Goal: Entertainment & Leisure: Consume media (video, audio)

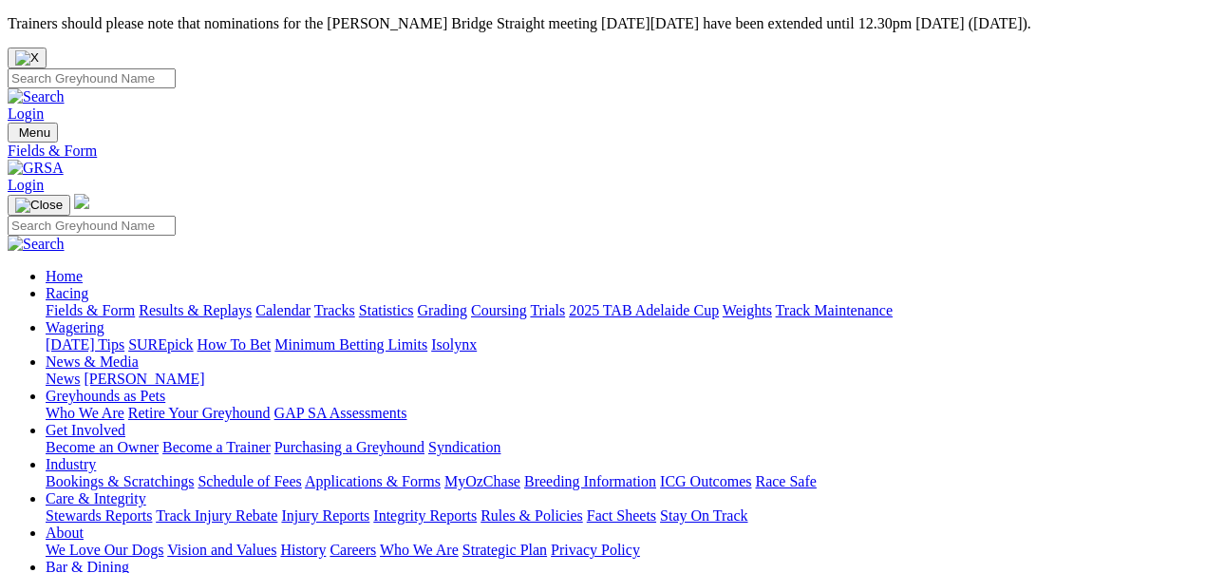
select select "WA"
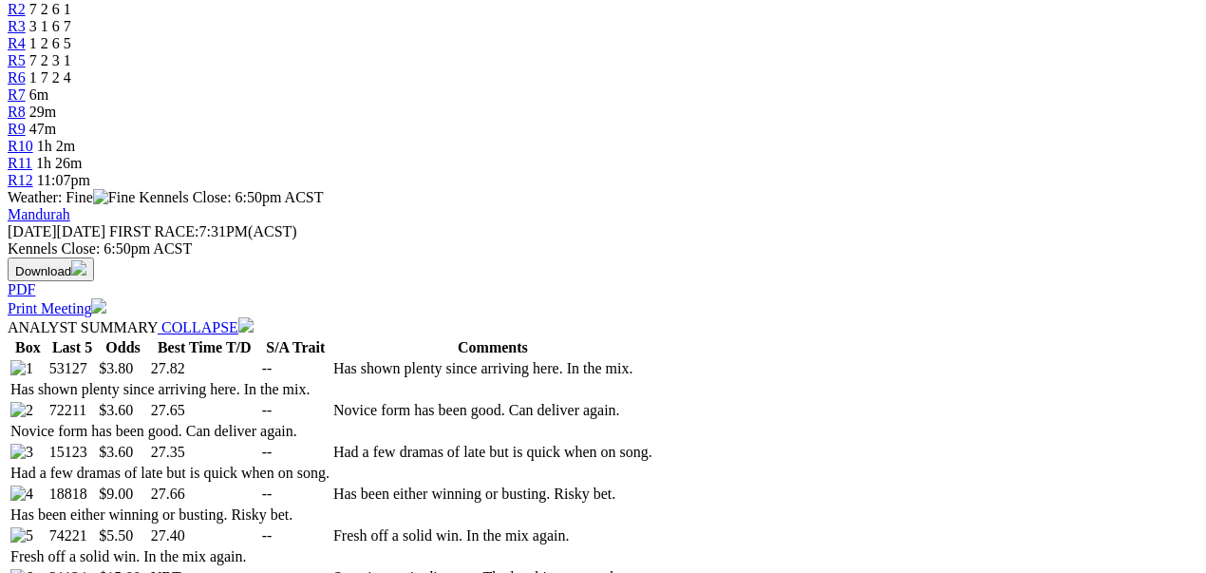
scroll to position [822, 0]
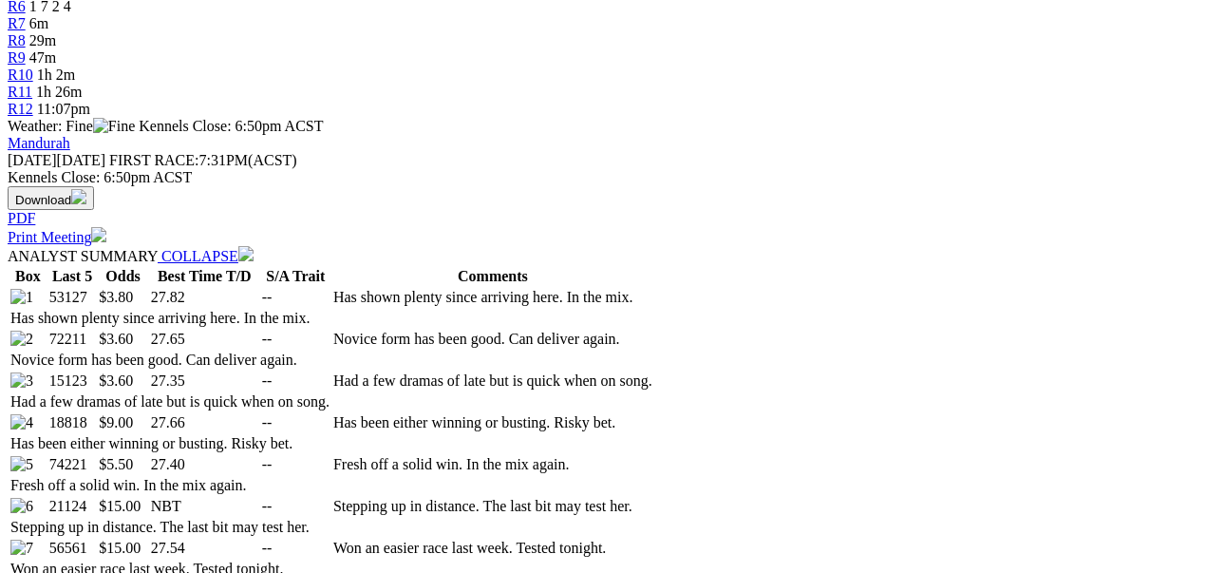
select select "20"
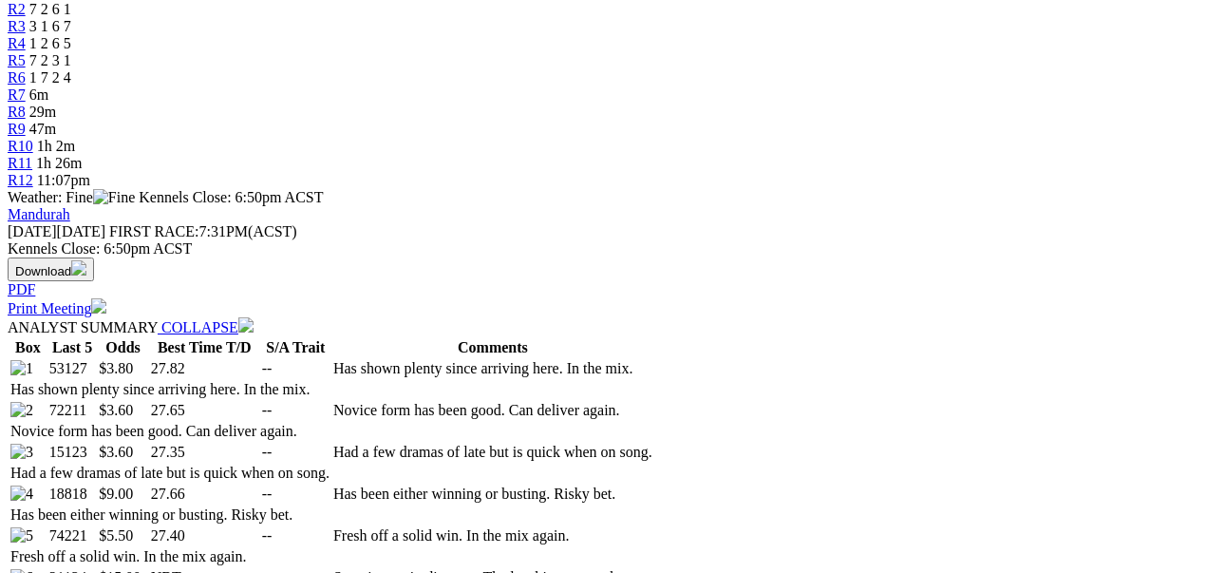
scroll to position [941, 0]
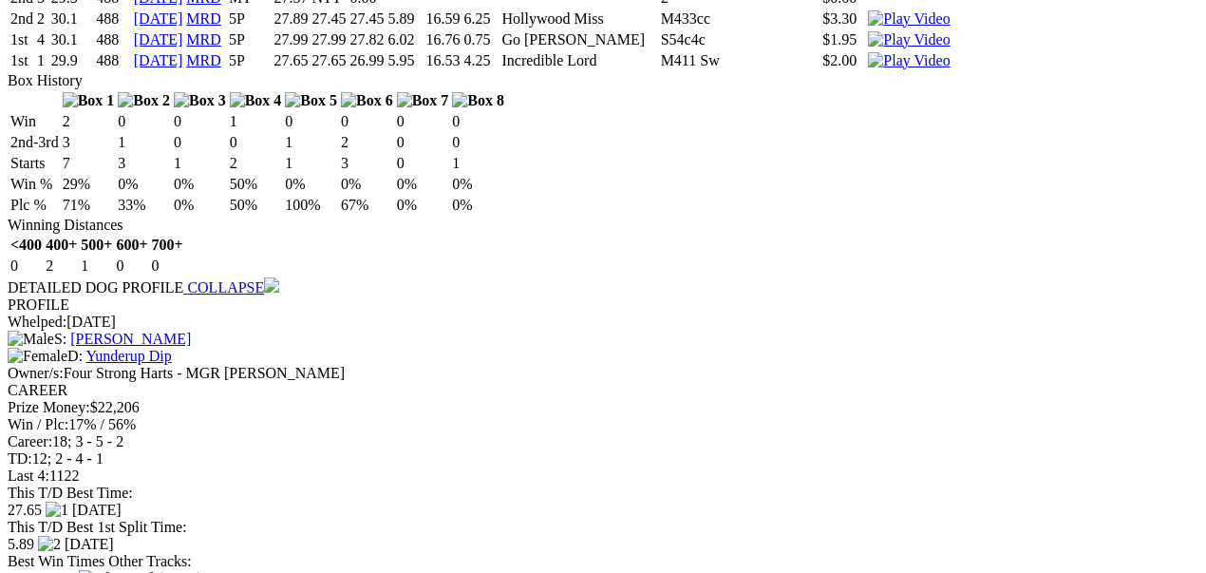
scroll to position [3790, 0]
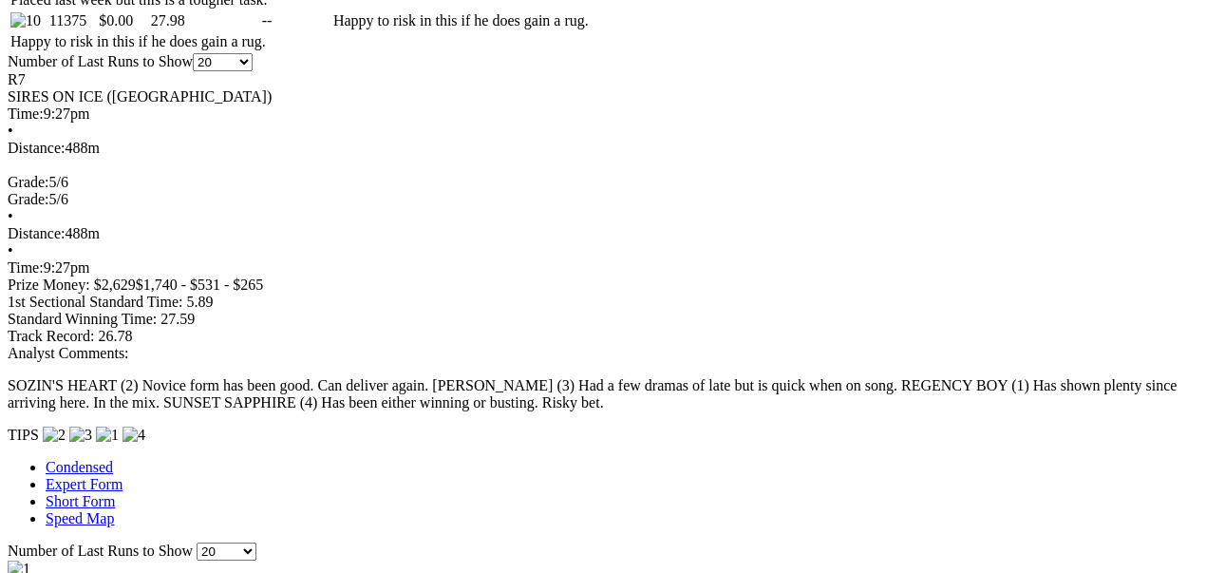
scroll to position [1447, 0]
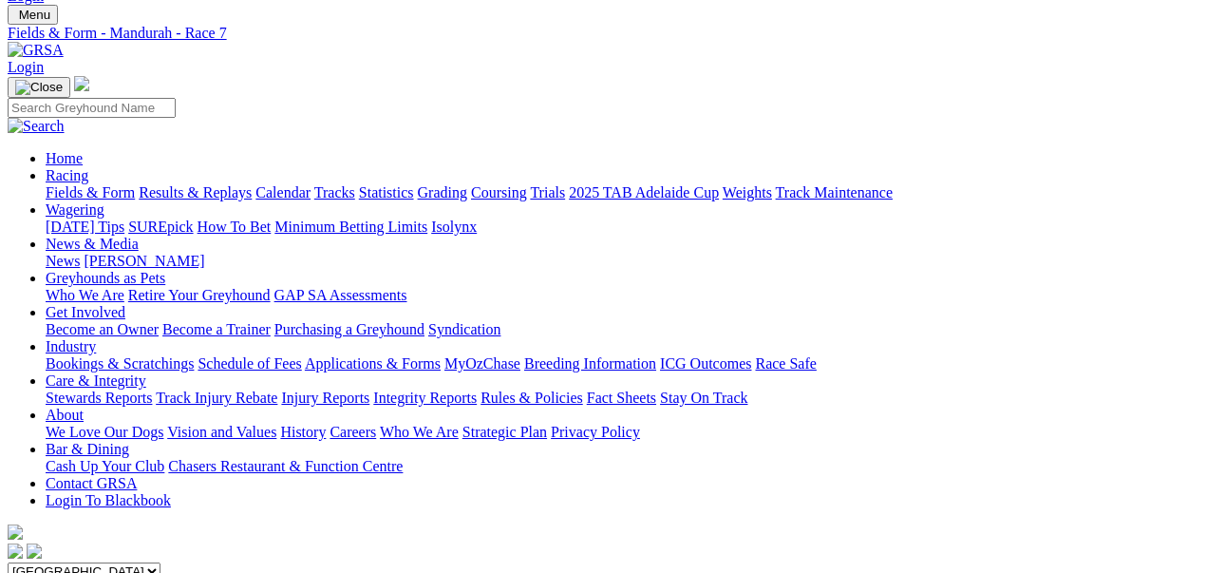
scroll to position [0, 0]
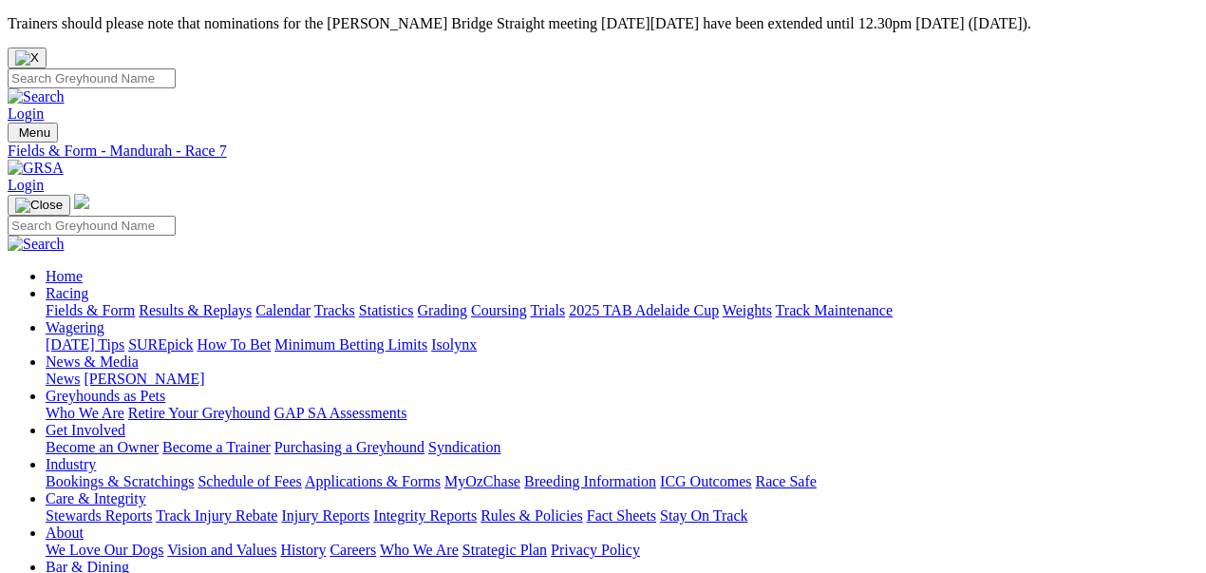
select select "SA"
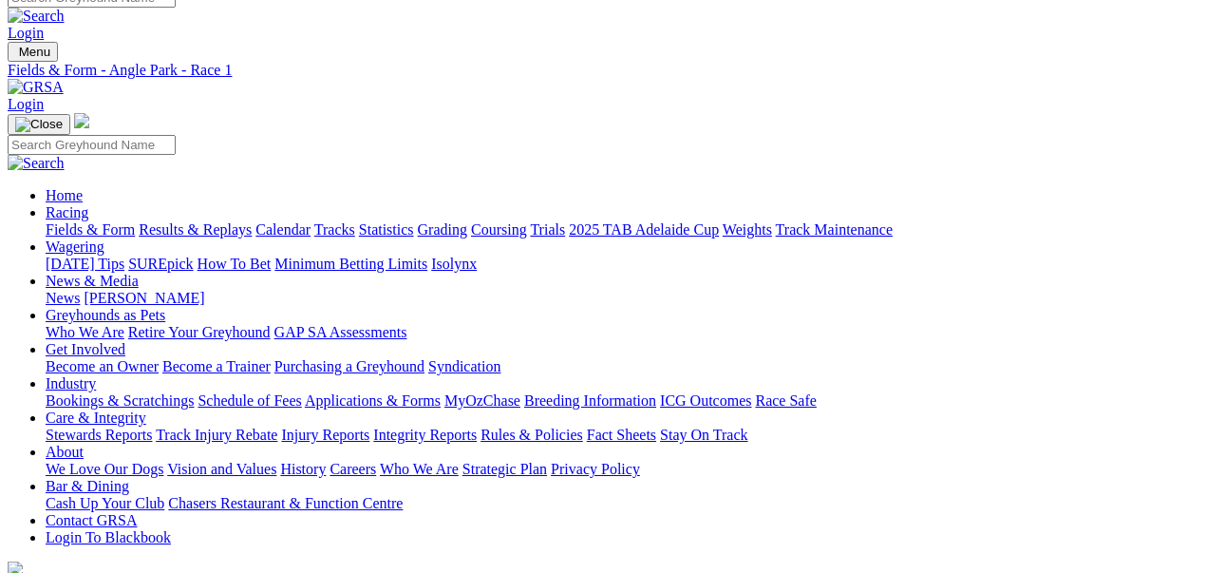
scroll to position [63, 0]
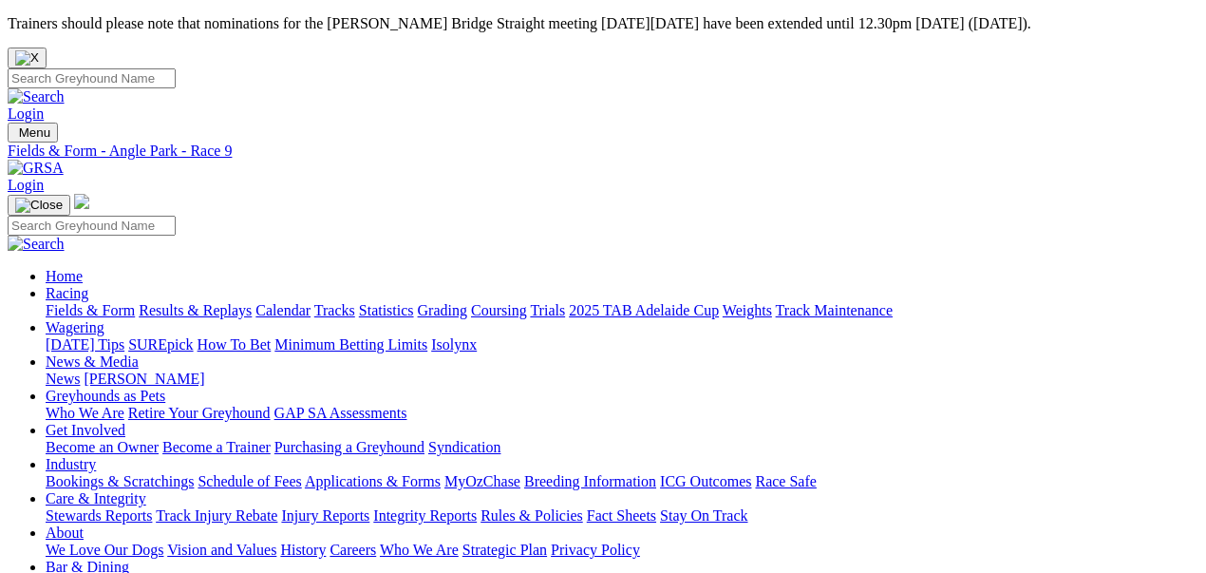
select select "WA"
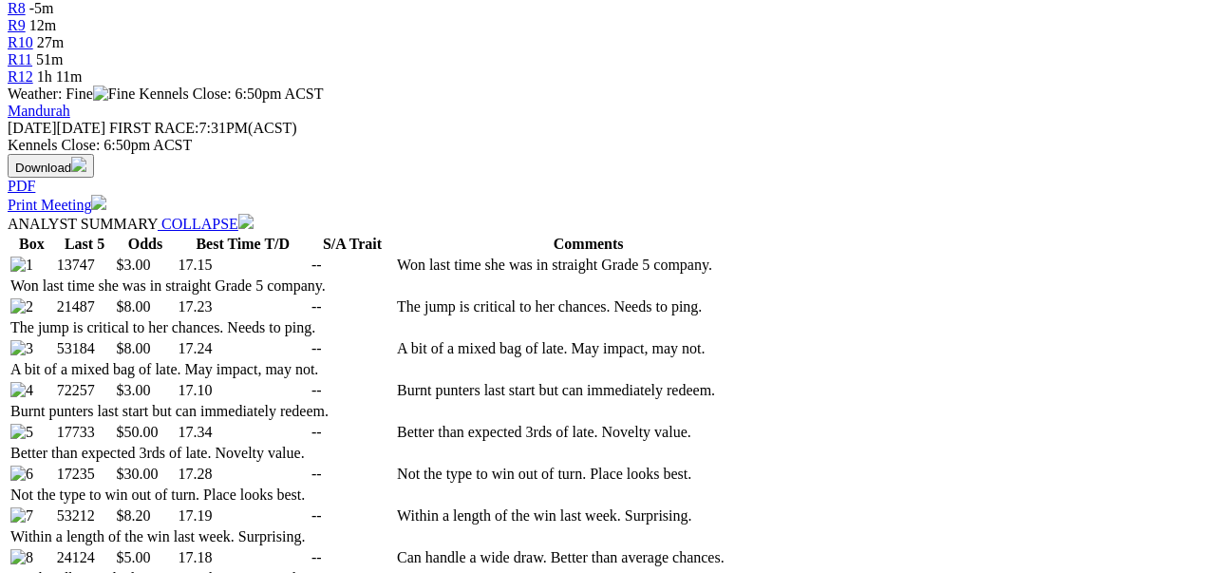
scroll to position [886, 0]
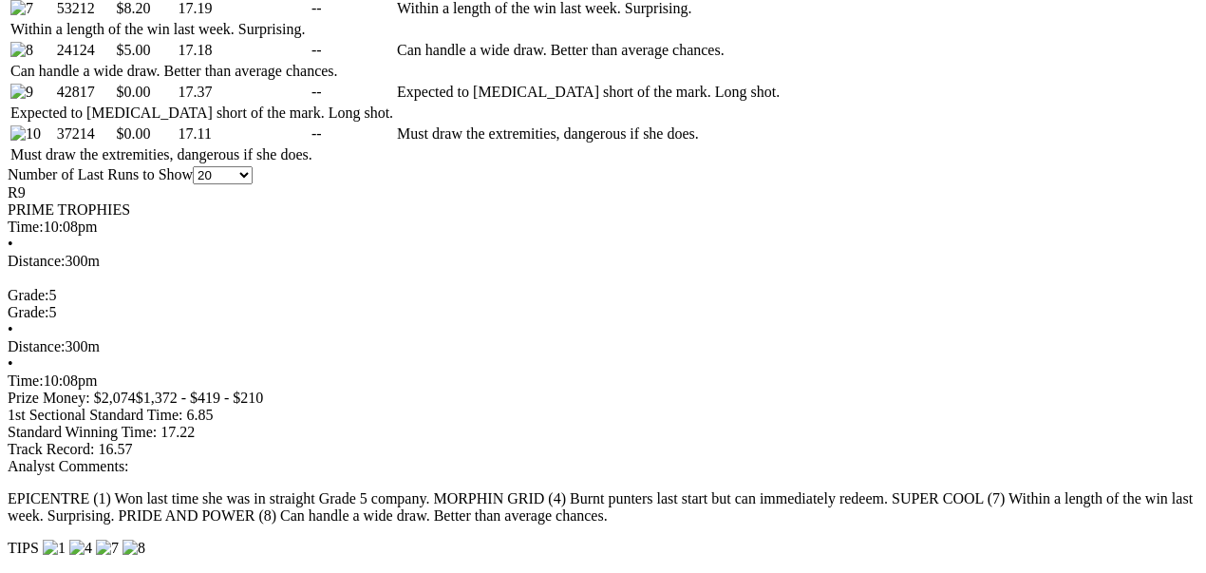
scroll to position [1456, 0]
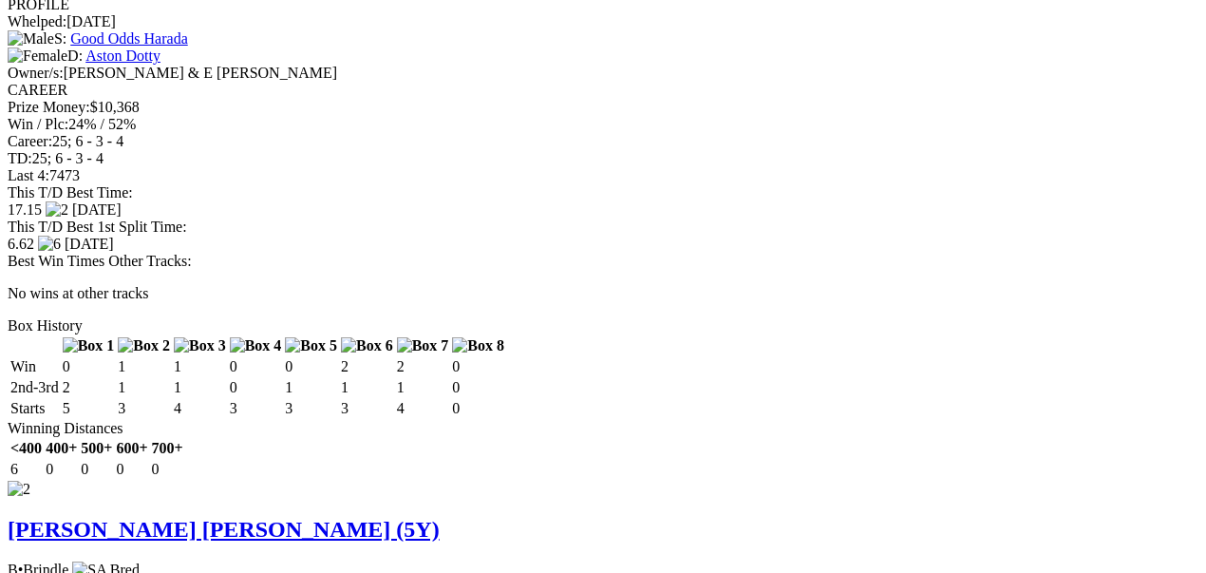
scroll to position [2721, 0]
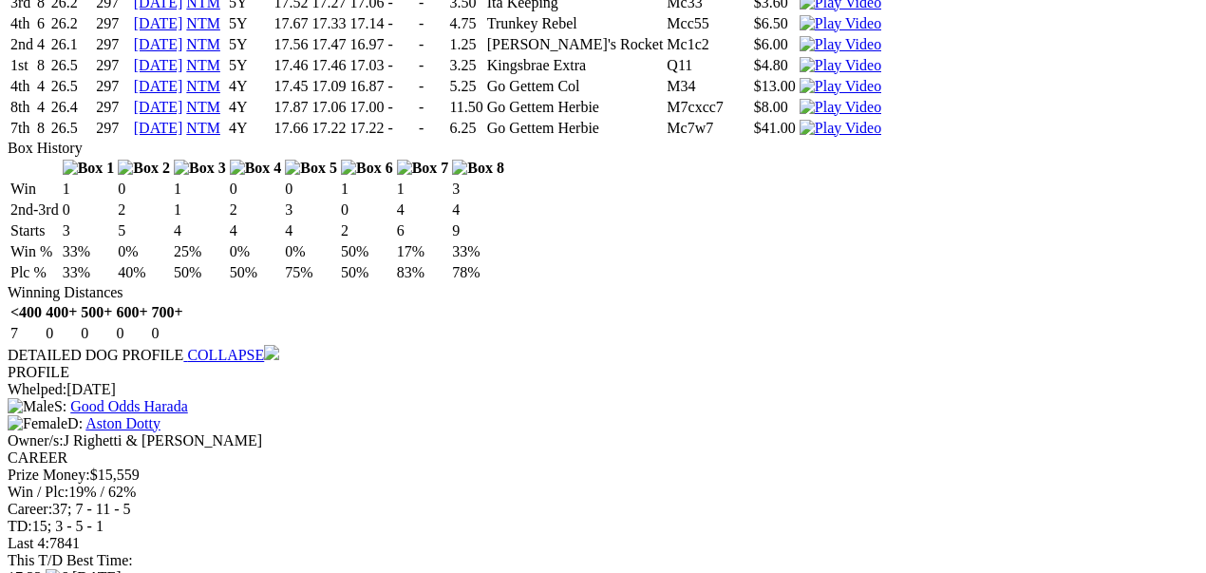
scroll to position [3861, 0]
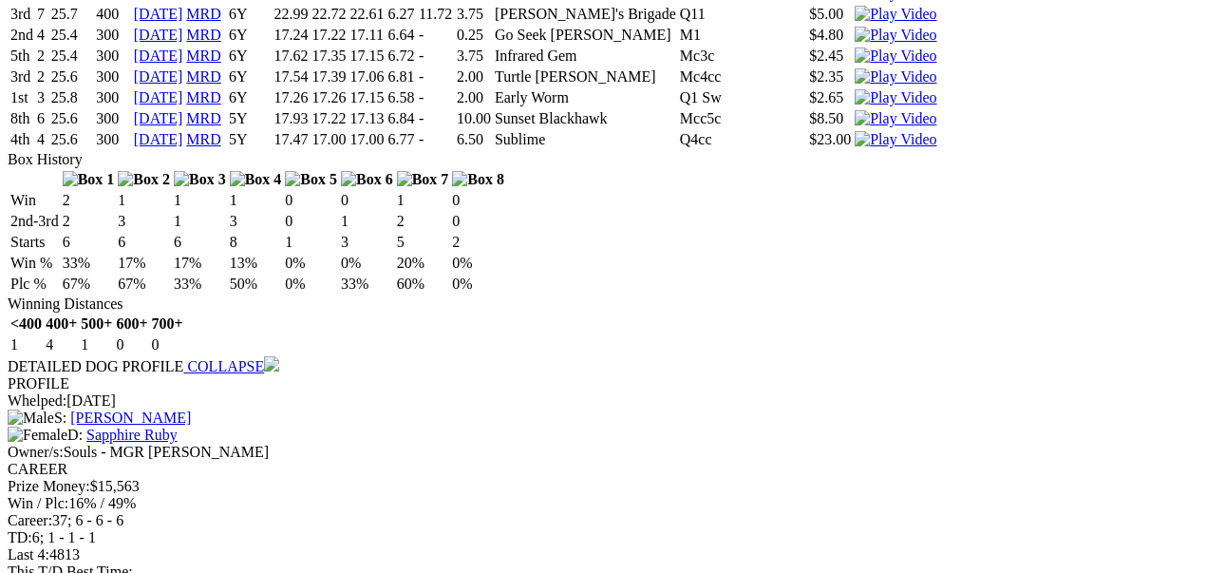
scroll to position [5064, 0]
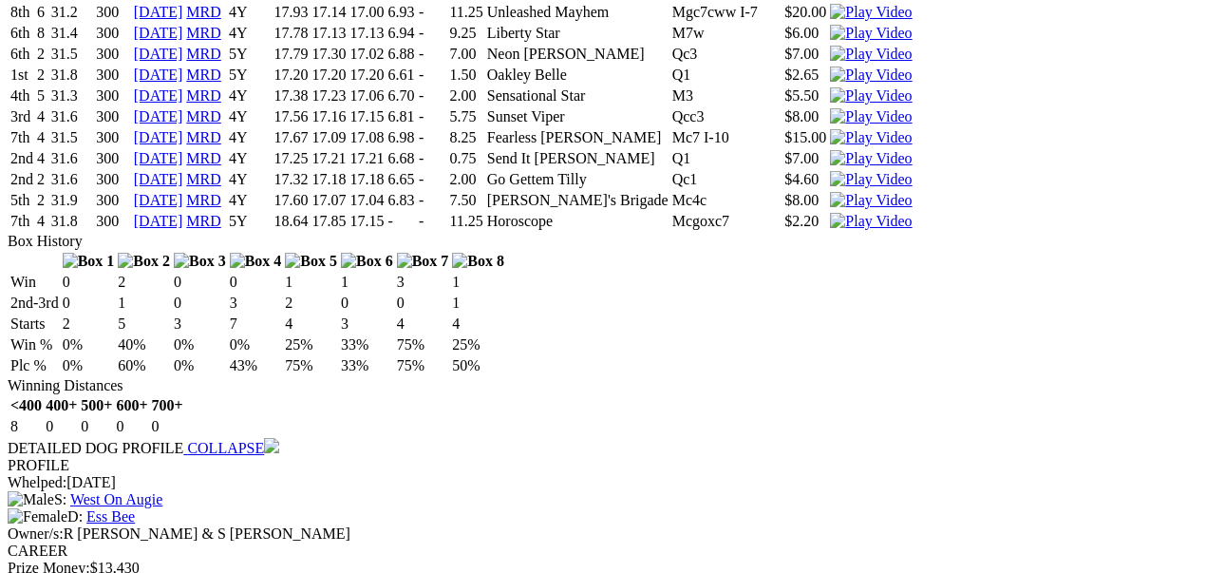
scroll to position [6204, 0]
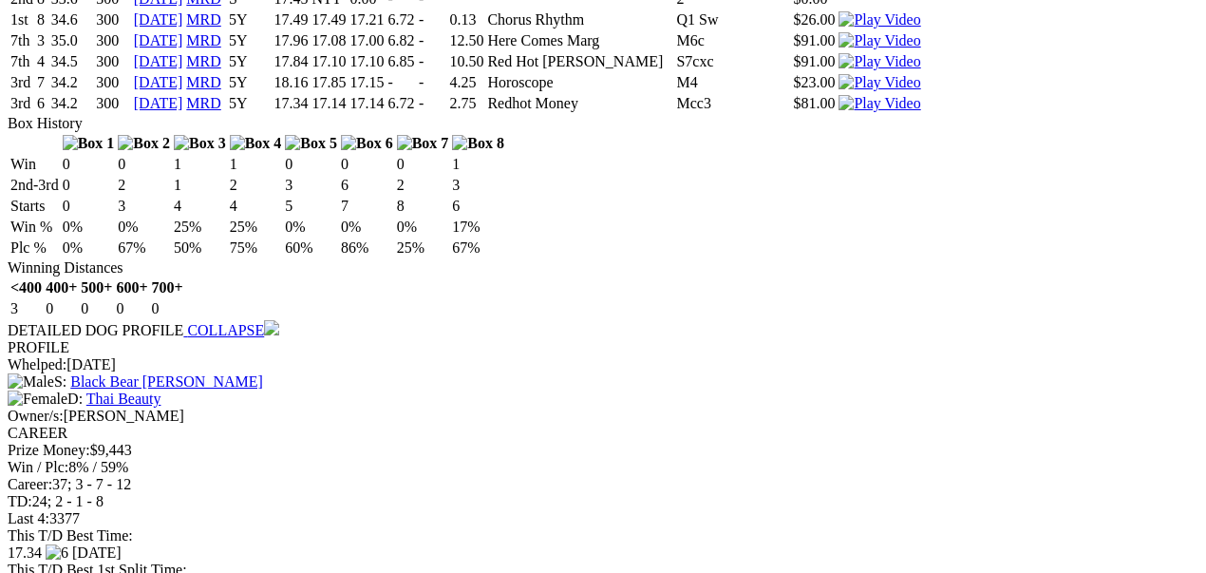
scroll to position [7597, 0]
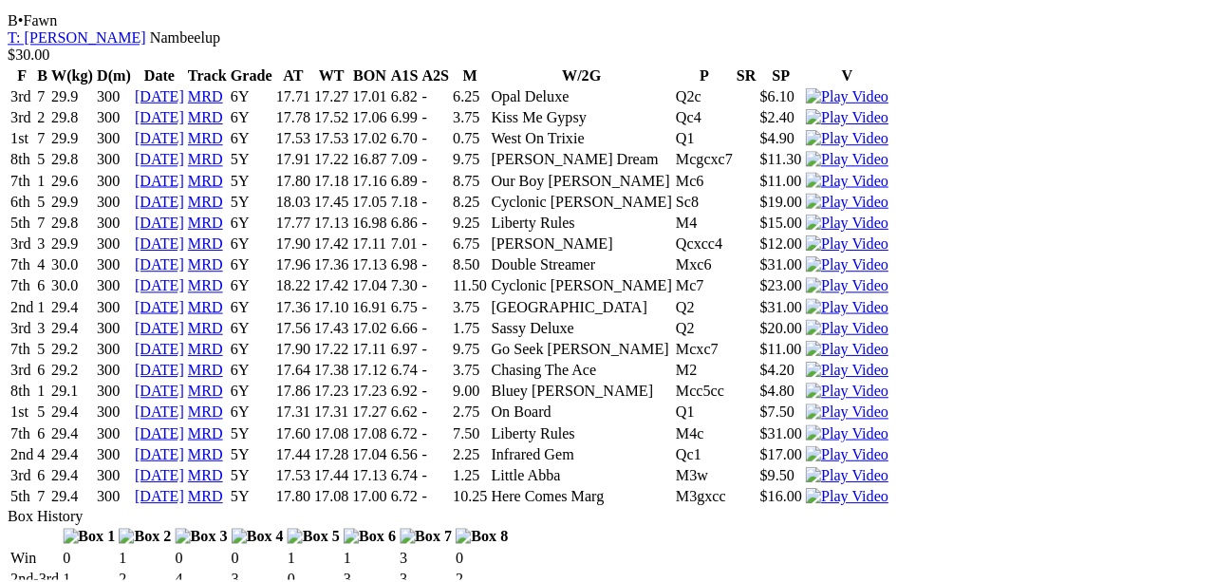
scroll to position [8609, 0]
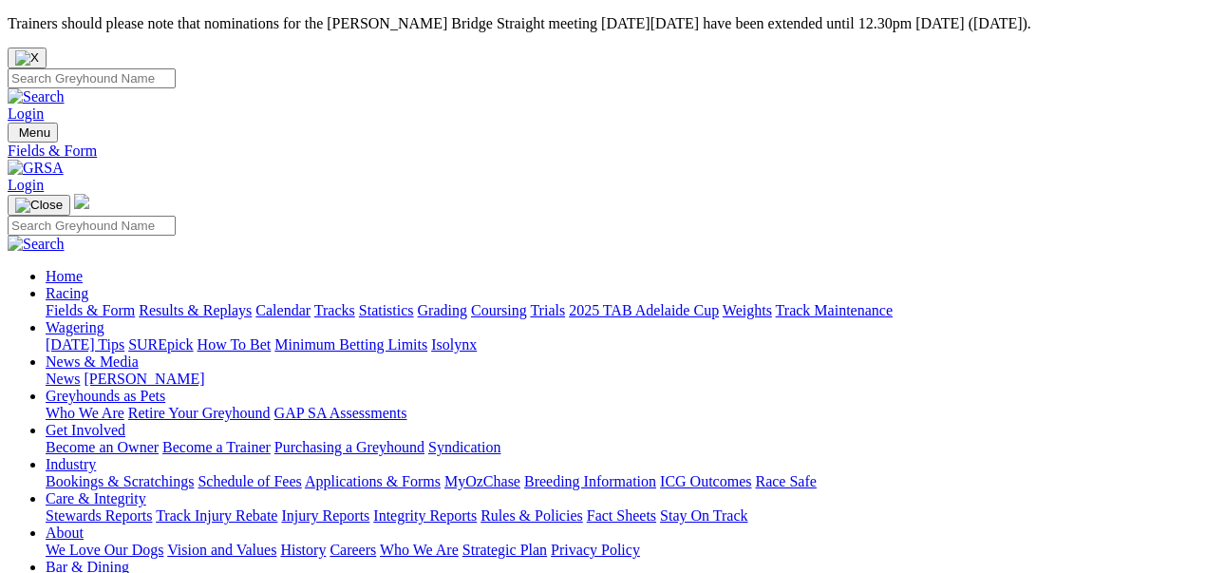
select select "WA"
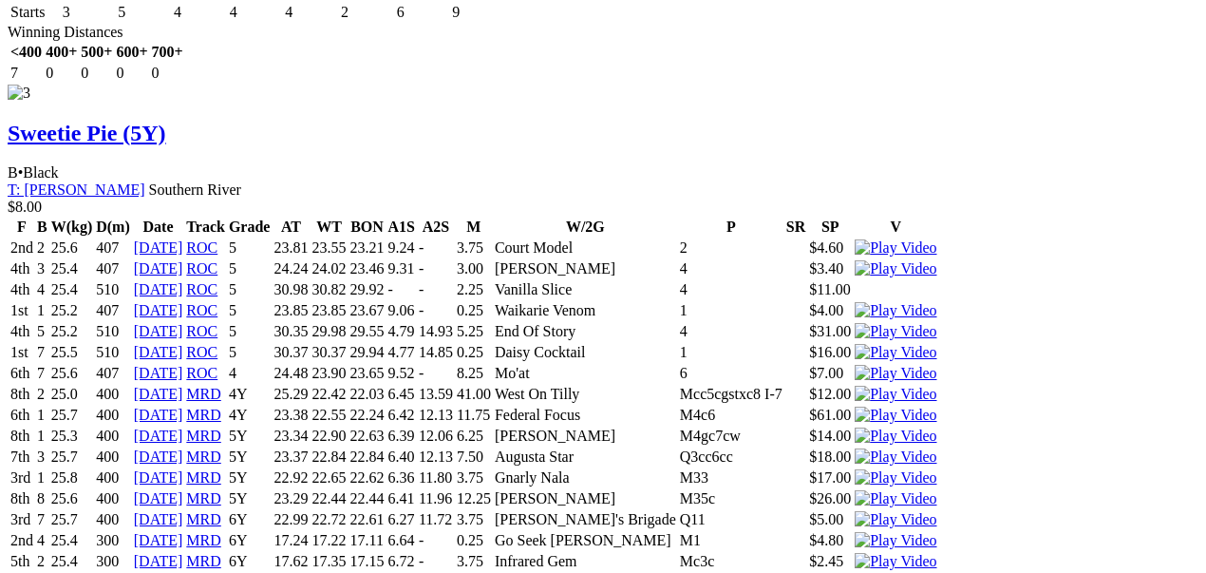
scroll to position [4403, 0]
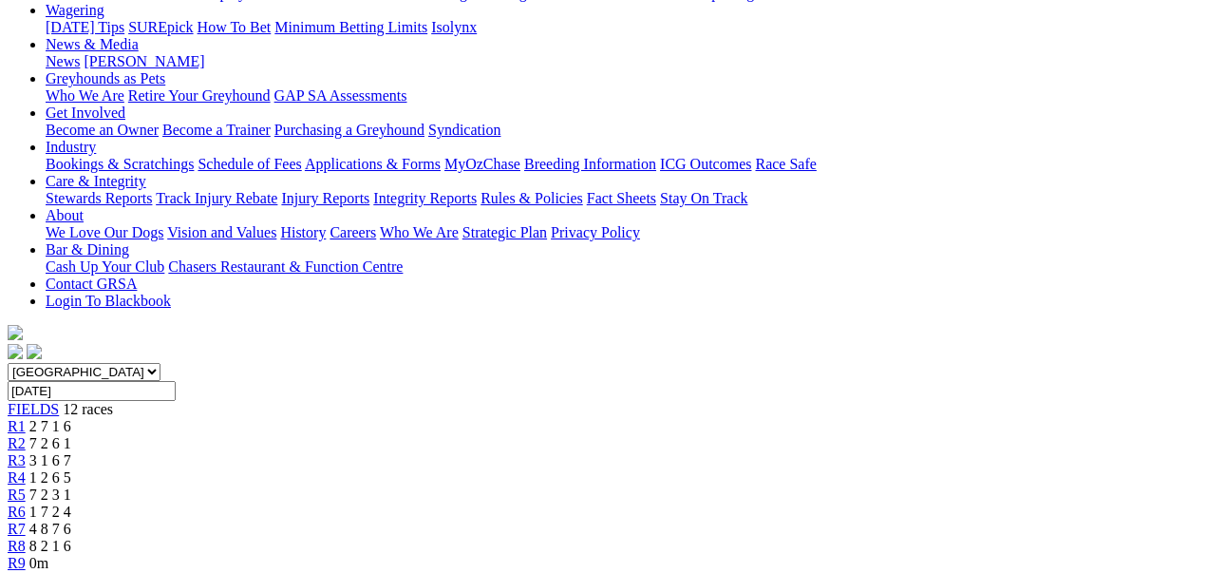
scroll to position [570, 0]
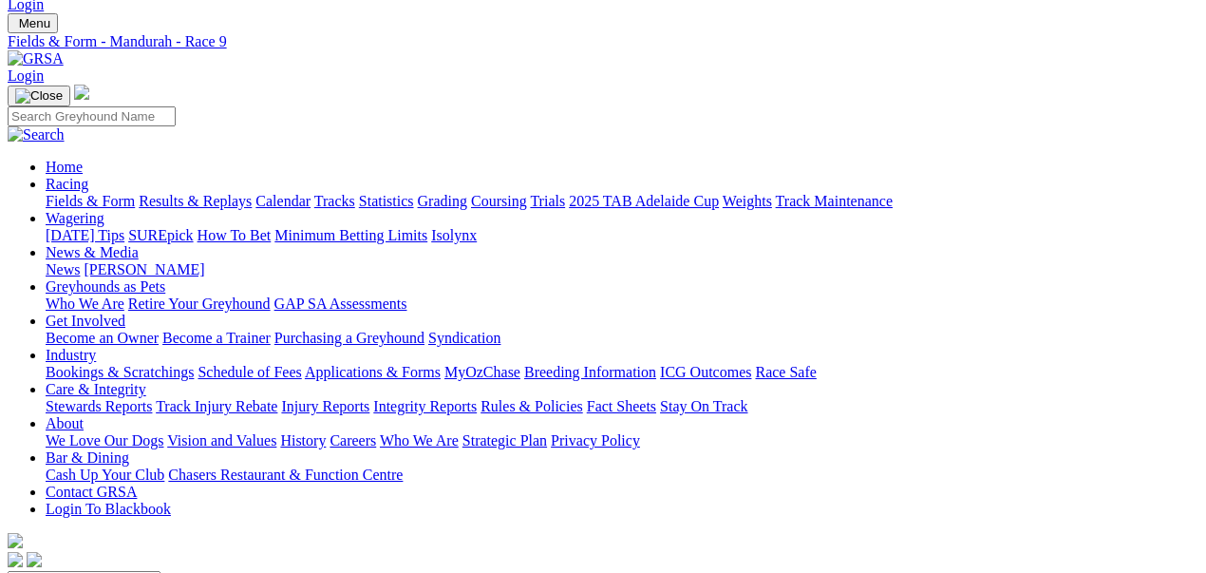
scroll to position [0, 0]
